Goal: Task Accomplishment & Management: Use online tool/utility

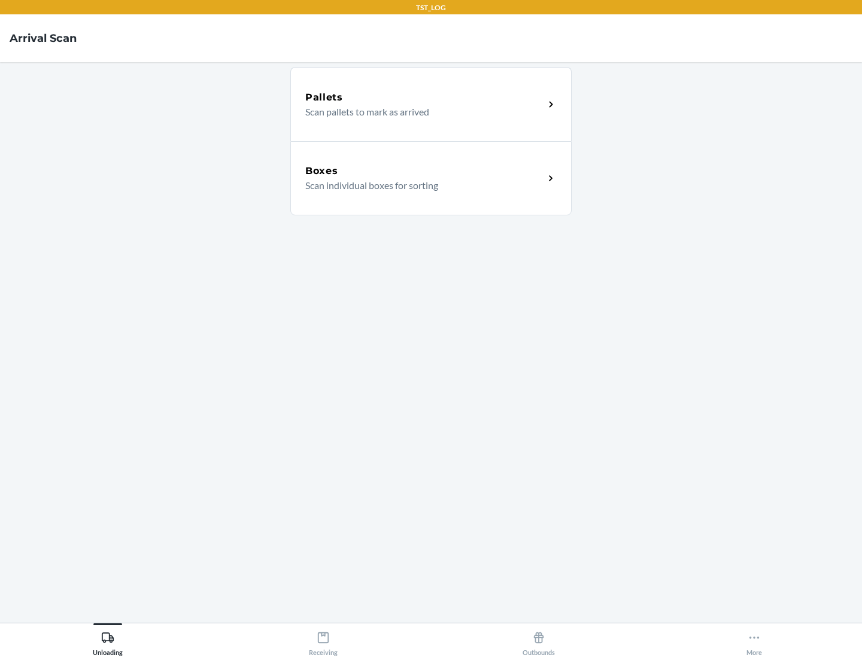
click at [424, 171] on div "Boxes" at bounding box center [424, 171] width 239 height 14
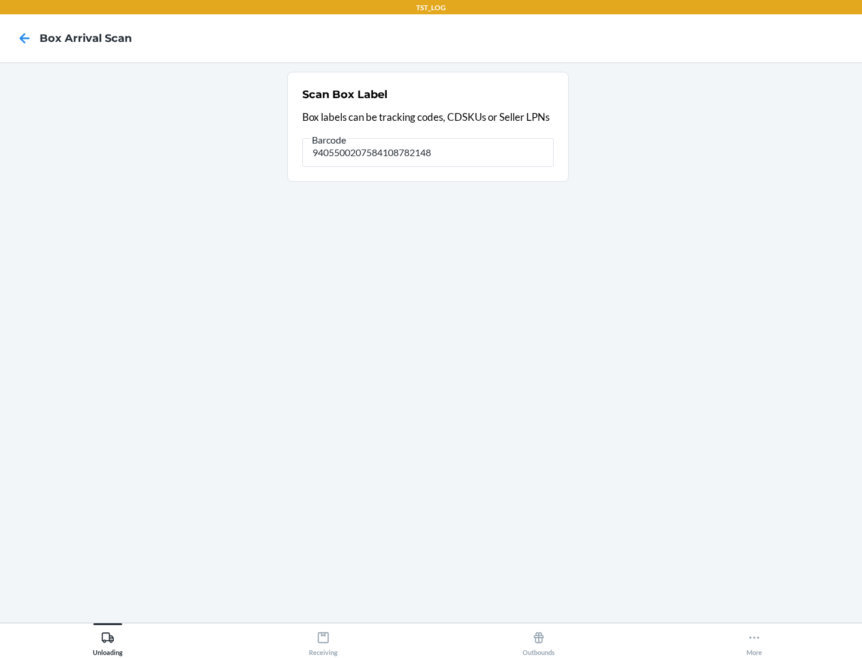
type input "9405500207584108782148"
